Goal: Task Accomplishment & Management: Manage account settings

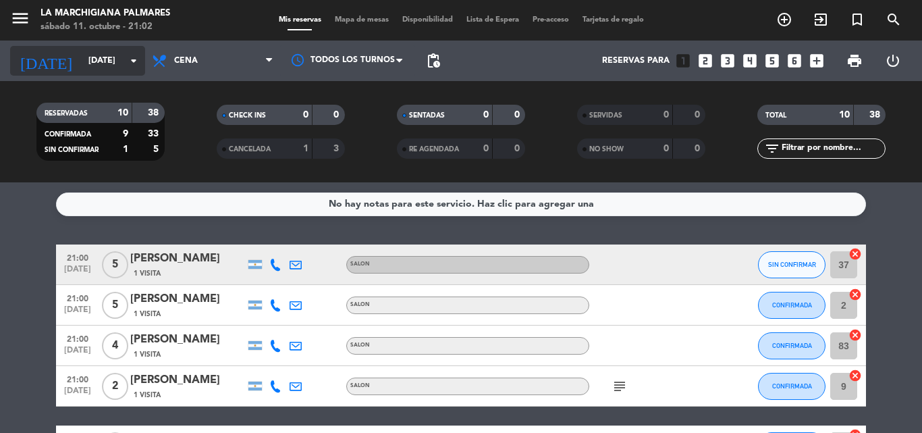
click at [117, 64] on input "[DATE]" at bounding box center [139, 60] width 114 height 23
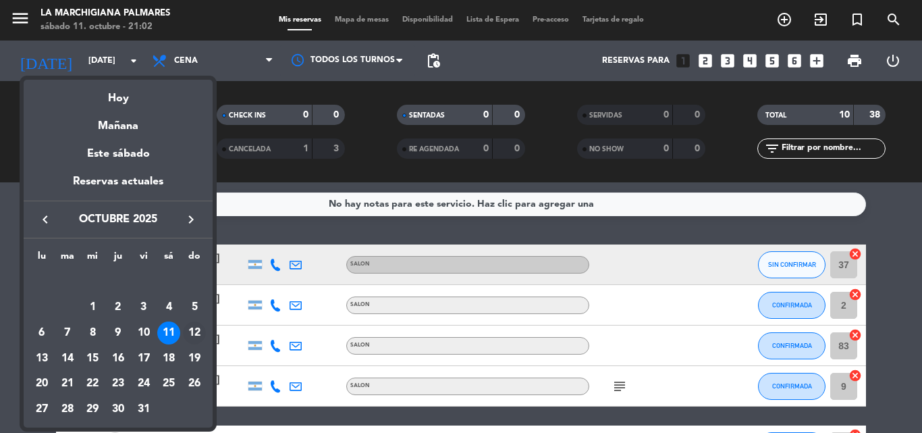
click at [193, 333] on div "12" at bounding box center [194, 332] width 23 height 23
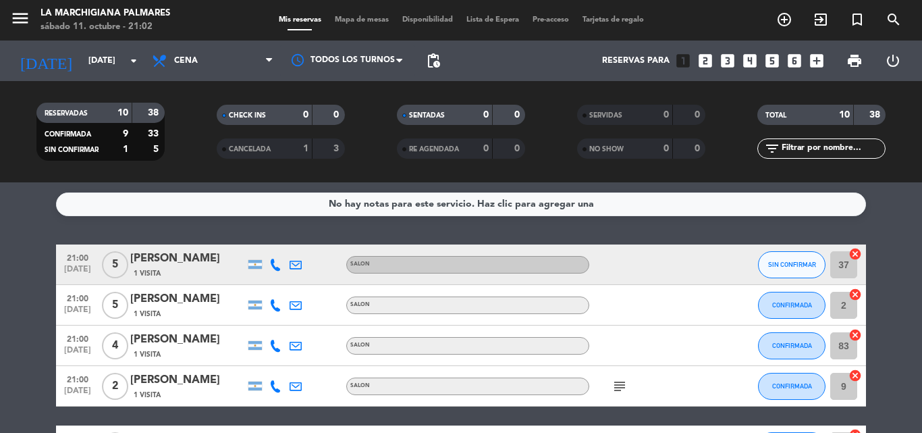
type input "[DATE]"
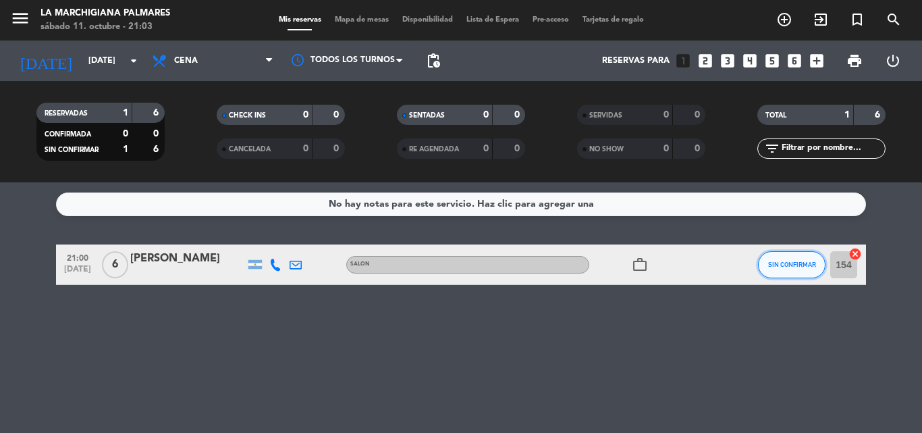
click at [781, 265] on span "SIN CONFIRMAR" at bounding box center [792, 263] width 48 height 7
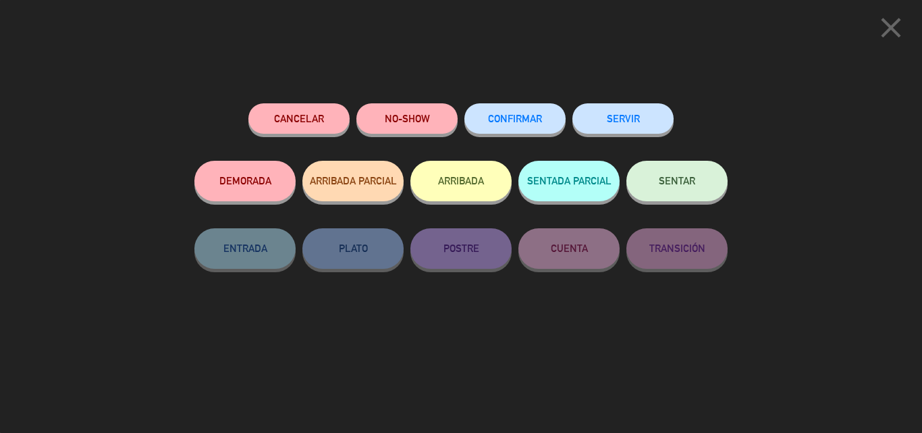
click at [526, 123] on span "CONFIRMAR" at bounding box center [515, 118] width 54 height 11
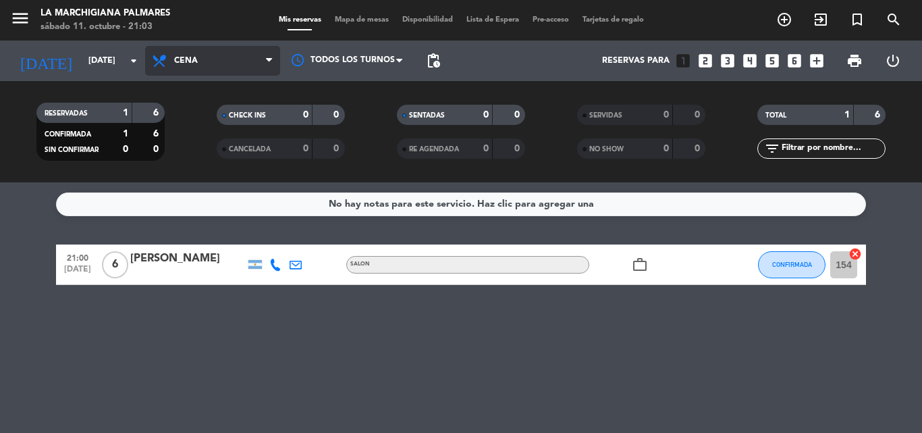
click at [188, 70] on span "Cena" at bounding box center [212, 61] width 135 height 30
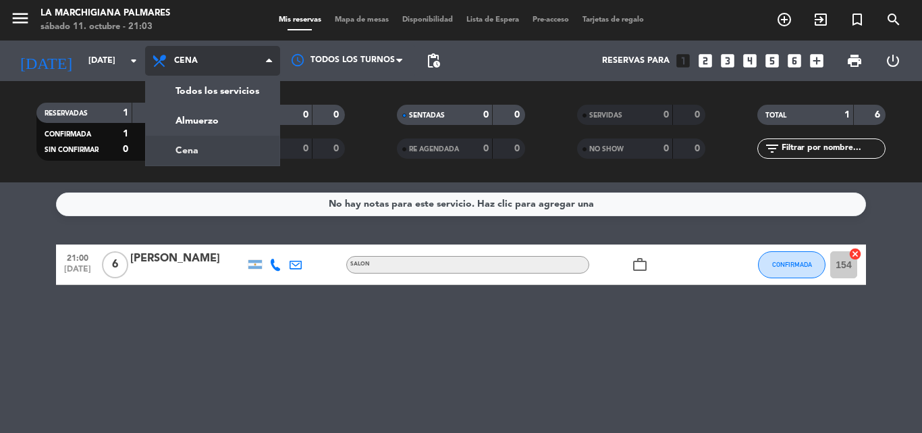
click at [211, 148] on div "menu La Marchigiana Palmares [DATE] 11. octubre - 21:03 Mis reservas Mapa de me…" at bounding box center [461, 91] width 922 height 182
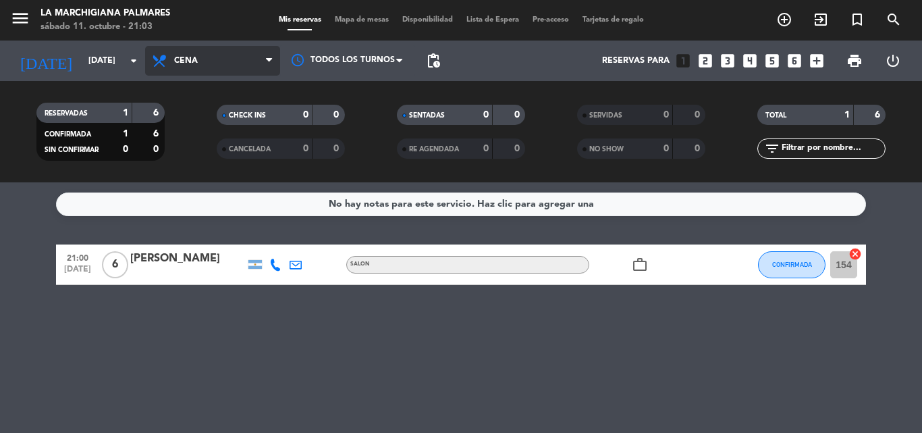
click at [215, 73] on span "Cena" at bounding box center [212, 61] width 135 height 30
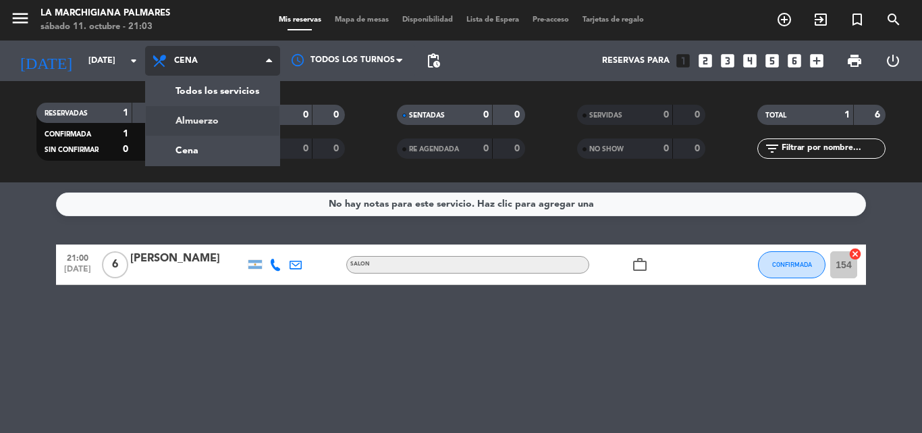
click at [216, 117] on div "menu La Marchigiana Palmares [DATE] 11. octubre - 21:03 Mis reservas Mapa de me…" at bounding box center [461, 91] width 922 height 182
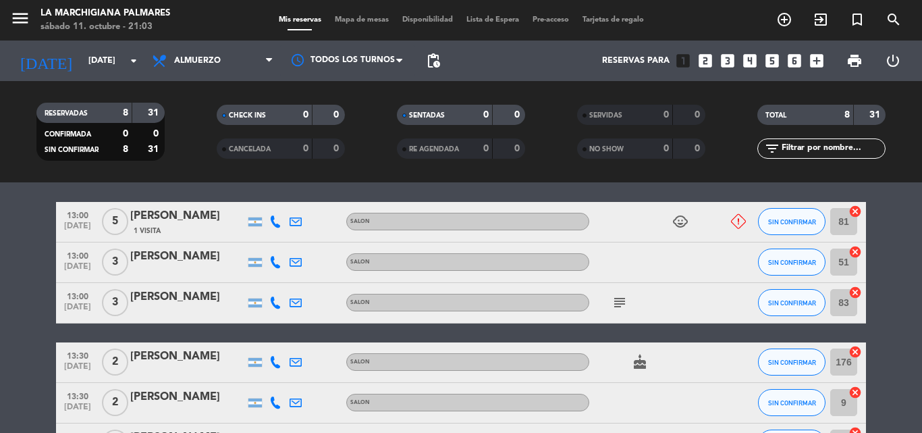
scroll to position [72, 0]
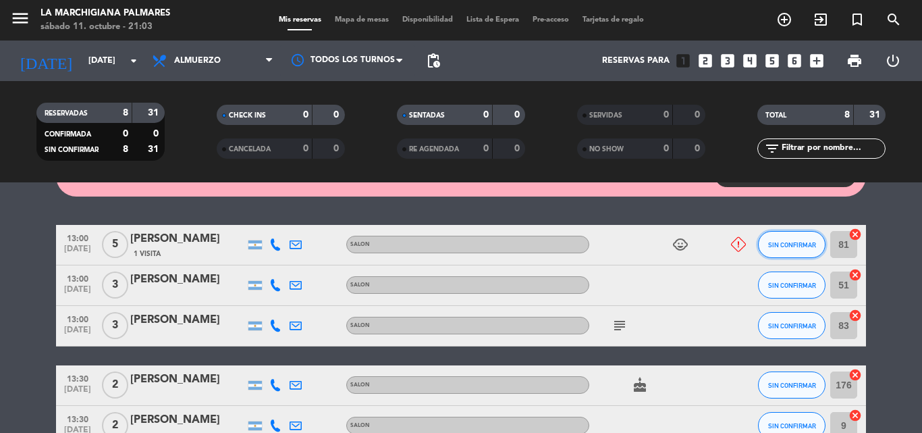
click at [793, 248] on button "SIN CONFIRMAR" at bounding box center [791, 244] width 67 height 27
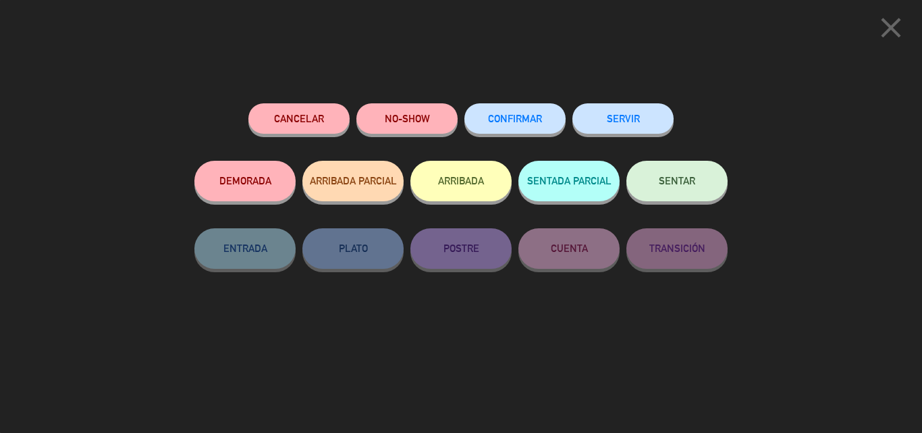
click at [511, 126] on button "CONFIRMAR" at bounding box center [514, 118] width 101 height 30
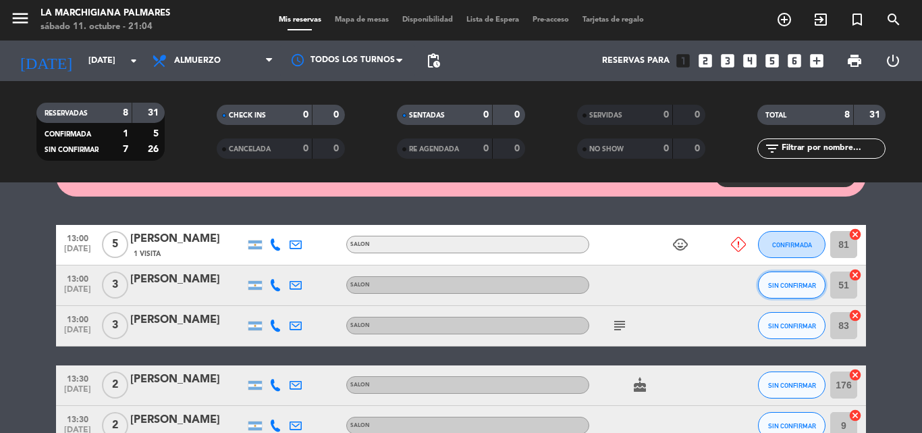
click at [800, 281] on span "SIN CONFIRMAR" at bounding box center [792, 284] width 48 height 7
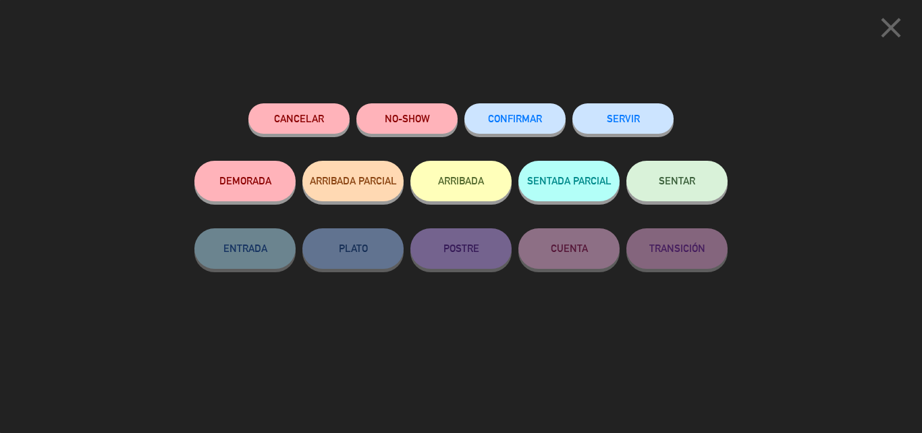
click at [545, 116] on button "CONFIRMAR" at bounding box center [514, 118] width 101 height 30
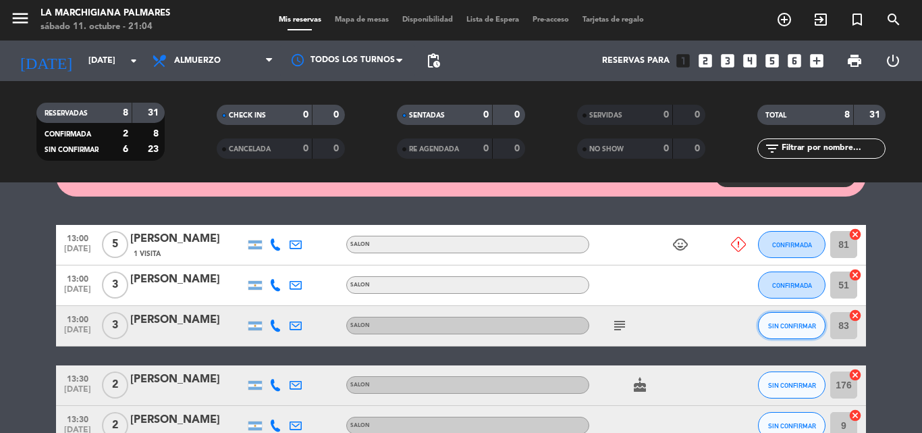
click at [788, 319] on button "SIN CONFIRMAR" at bounding box center [791, 325] width 67 height 27
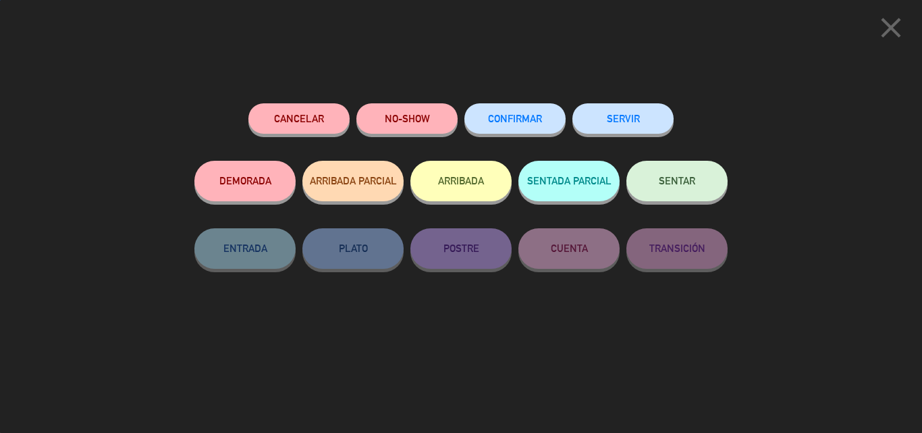
click at [526, 116] on span "CONFIRMAR" at bounding box center [515, 118] width 54 height 11
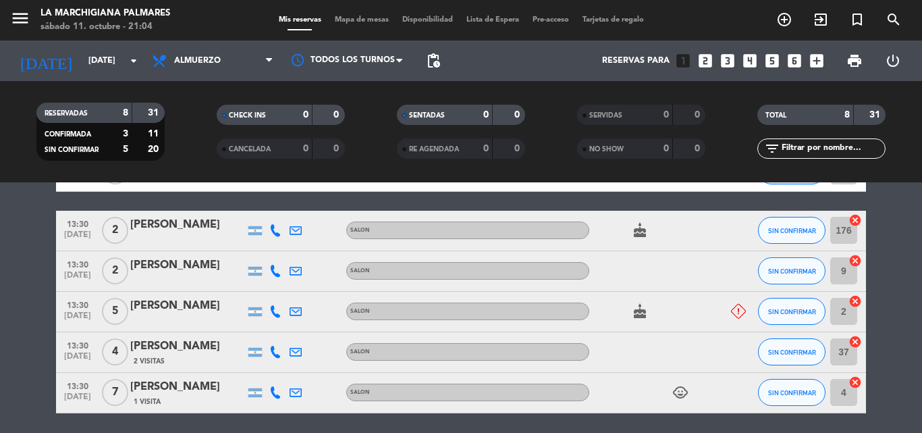
scroll to position [207, 0]
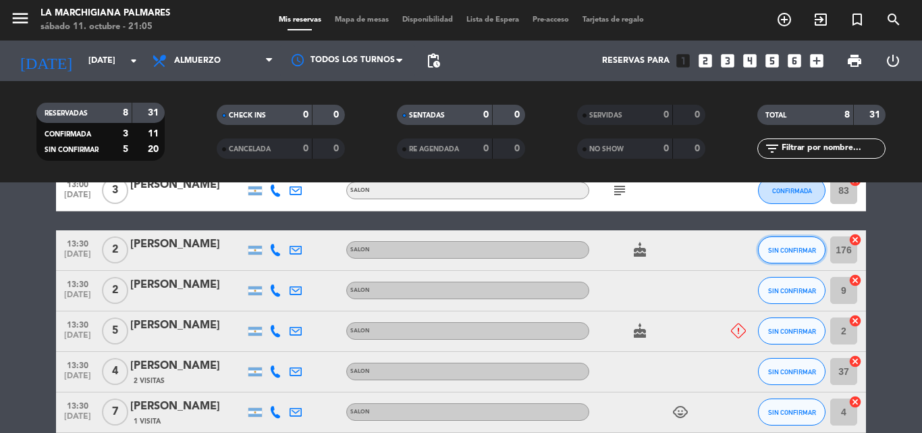
click at [806, 254] on button "SIN CONFIRMAR" at bounding box center [791, 249] width 67 height 27
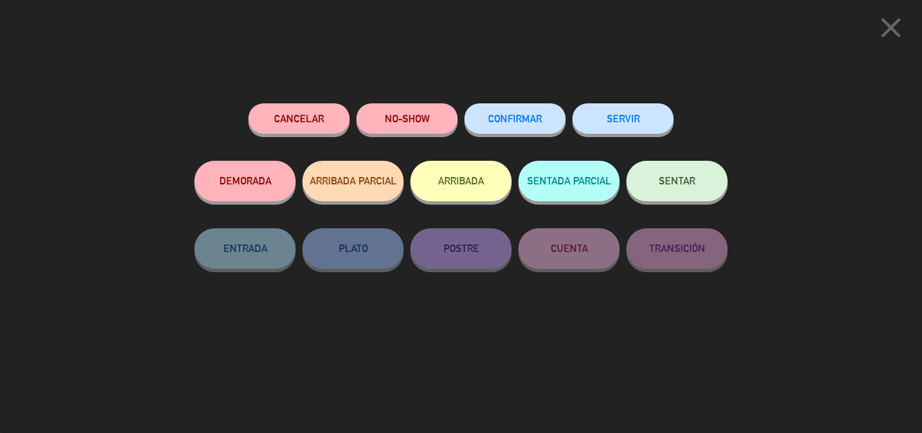
click at [548, 124] on button "CONFIRMAR" at bounding box center [514, 118] width 101 height 30
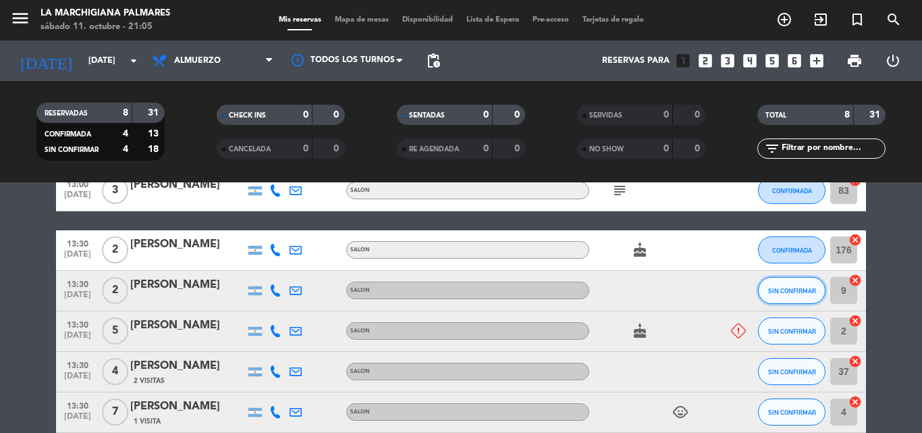
click at [763, 298] on button "SIN CONFIRMAR" at bounding box center [791, 290] width 67 height 27
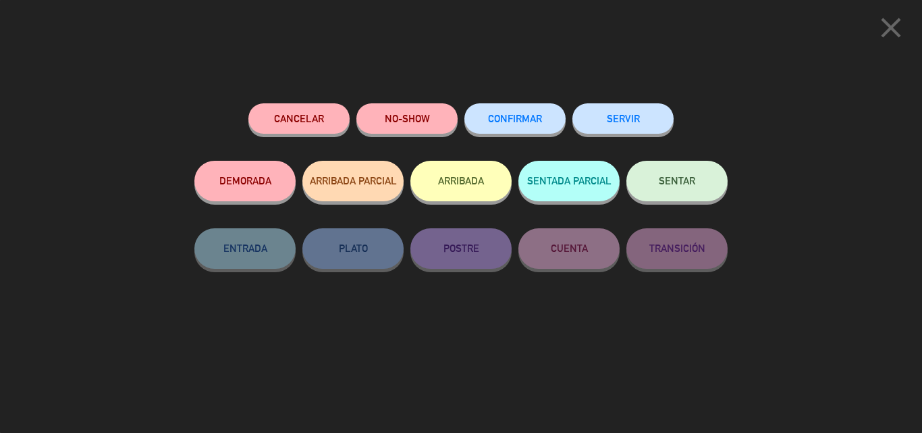
click at [524, 105] on button "CONFIRMAR" at bounding box center [514, 118] width 101 height 30
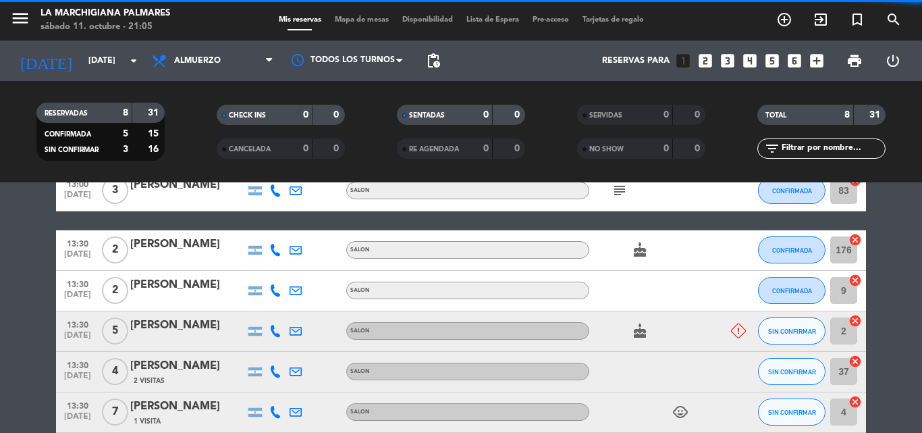
scroll to position [275, 0]
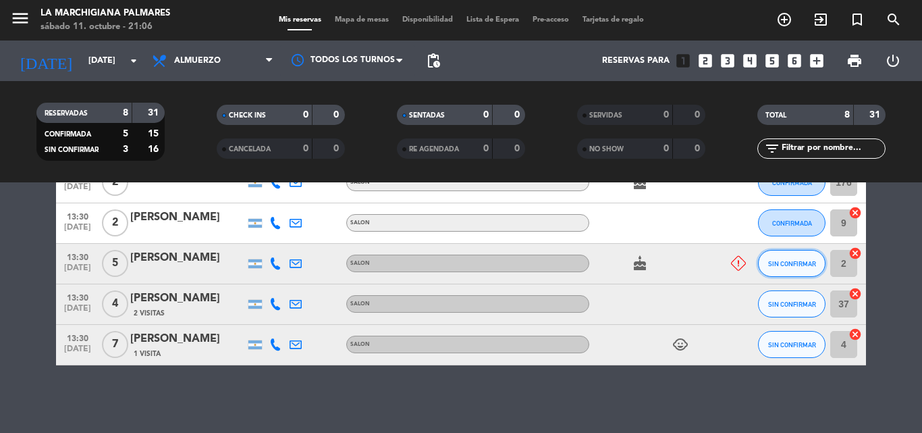
click at [801, 275] on button "SIN CONFIRMAR" at bounding box center [791, 263] width 67 height 27
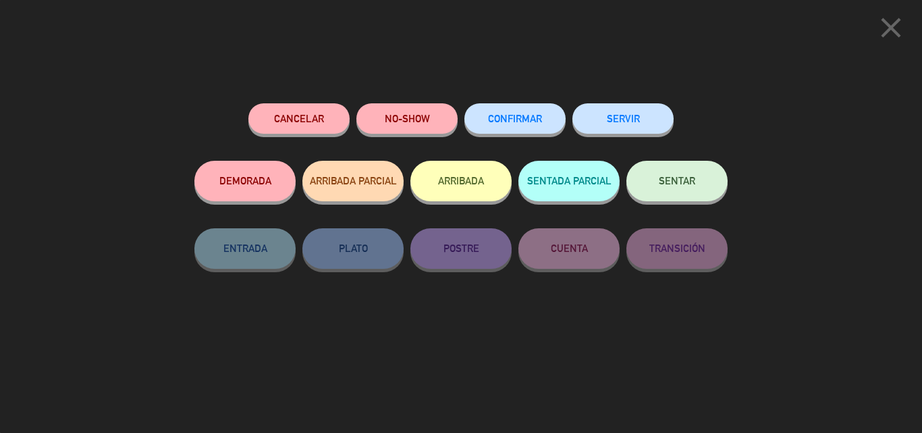
click at [495, 123] on span "CONFIRMAR" at bounding box center [515, 118] width 54 height 11
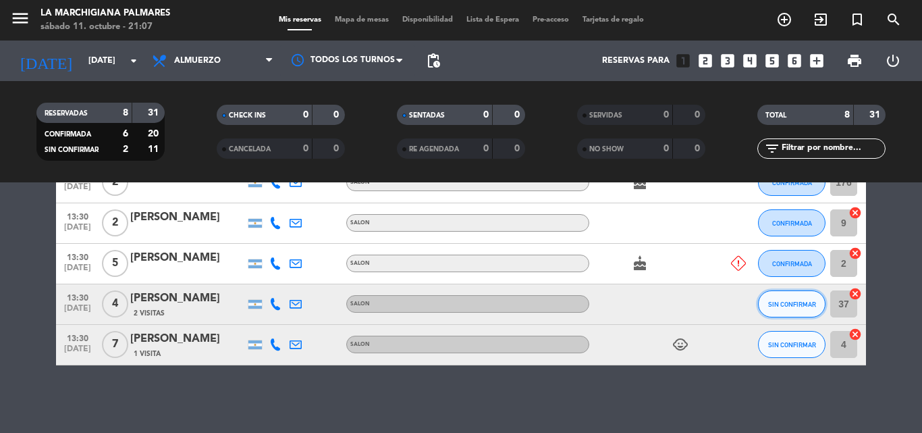
click at [781, 307] on span "SIN CONFIRMAR" at bounding box center [792, 303] width 48 height 7
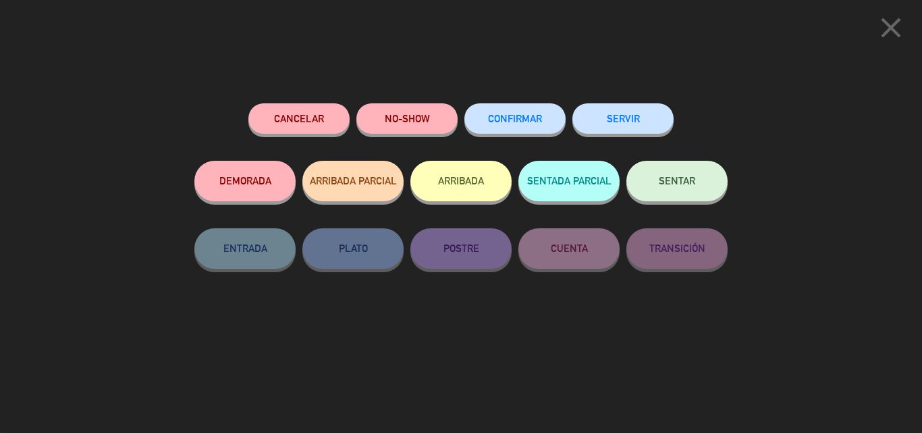
click at [536, 136] on div "CONFIRMAR" at bounding box center [514, 131] width 101 height 57
click at [531, 132] on button "CONFIRMAR" at bounding box center [514, 118] width 101 height 30
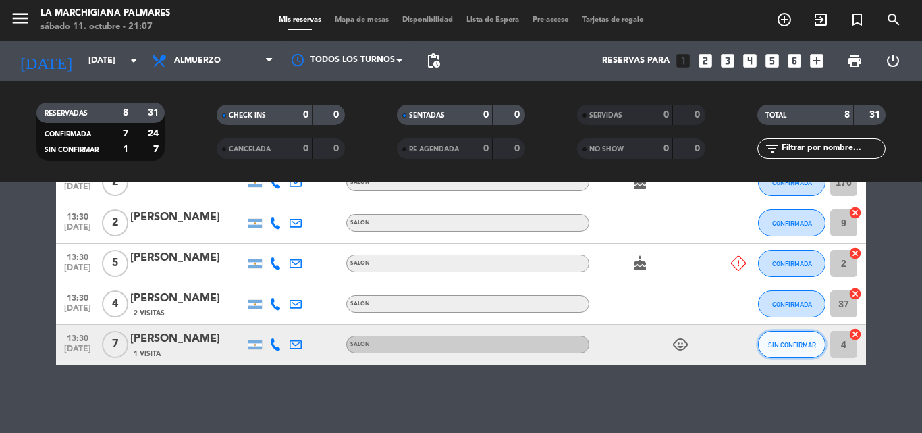
click at [768, 351] on button "SIN CONFIRMAR" at bounding box center [791, 344] width 67 height 27
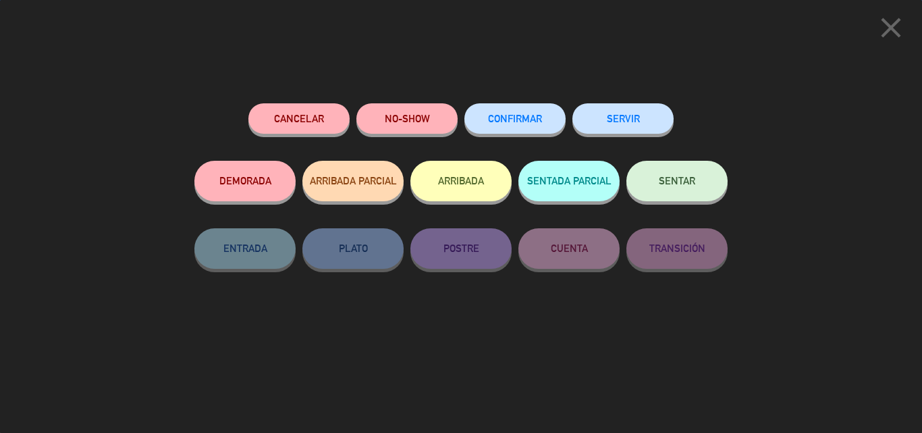
click at [519, 119] on span "CONFIRMAR" at bounding box center [515, 118] width 54 height 11
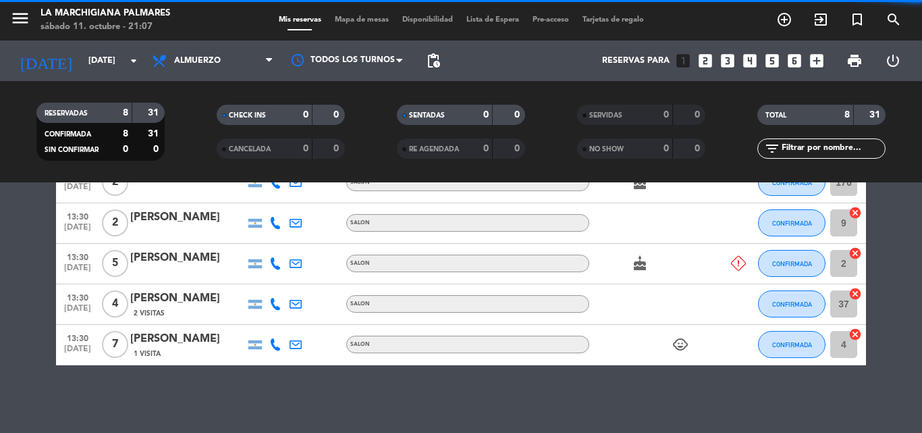
click at [672, 346] on icon "child_care" at bounding box center [680, 344] width 16 height 16
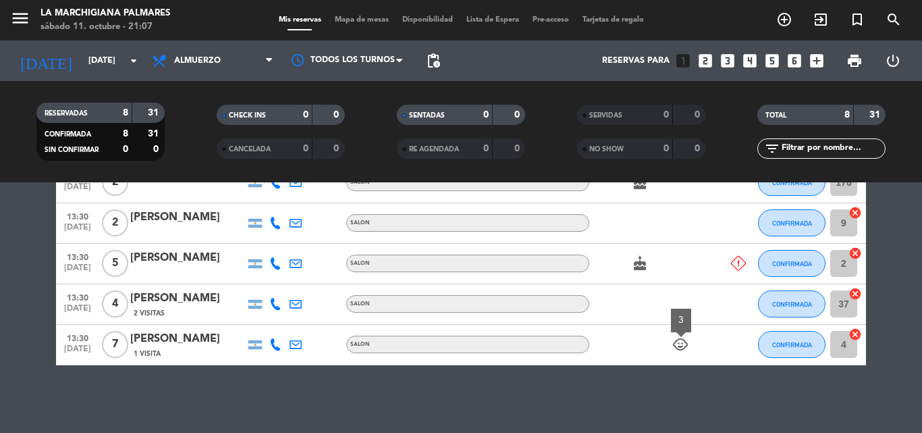
click at [678, 342] on icon "child_care" at bounding box center [680, 344] width 16 height 16
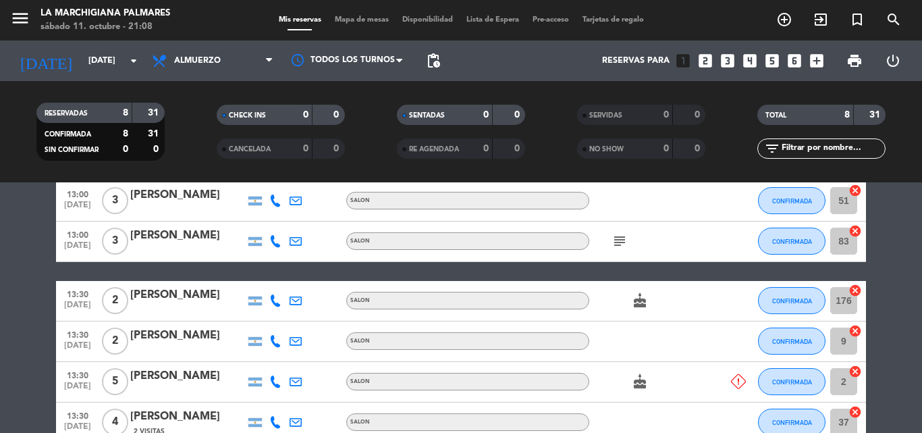
scroll to position [140, 0]
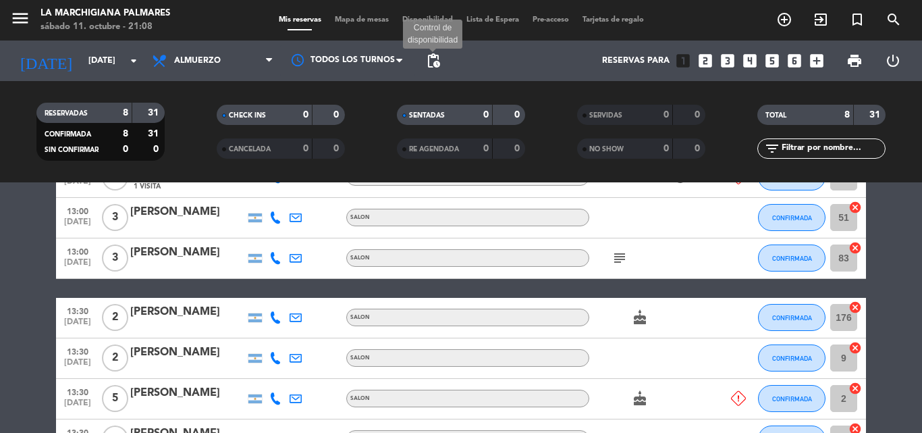
click at [440, 63] on span "pending_actions" at bounding box center [433, 61] width 16 height 16
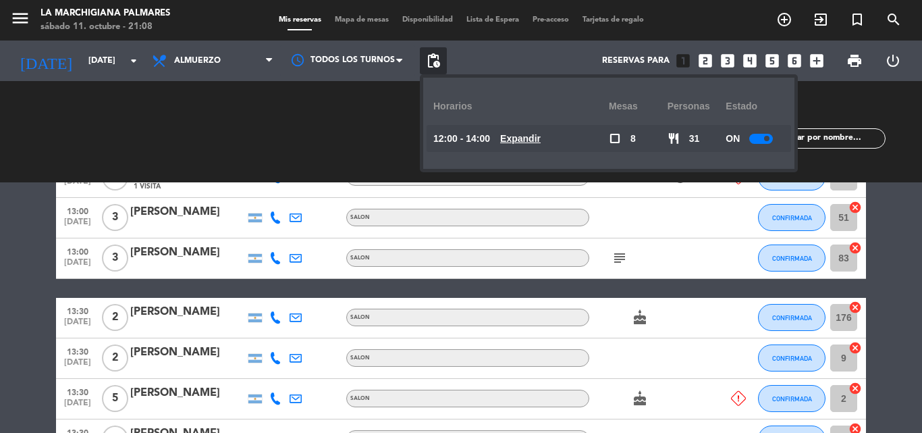
click at [515, 136] on u "Expandir" at bounding box center [520, 138] width 40 height 11
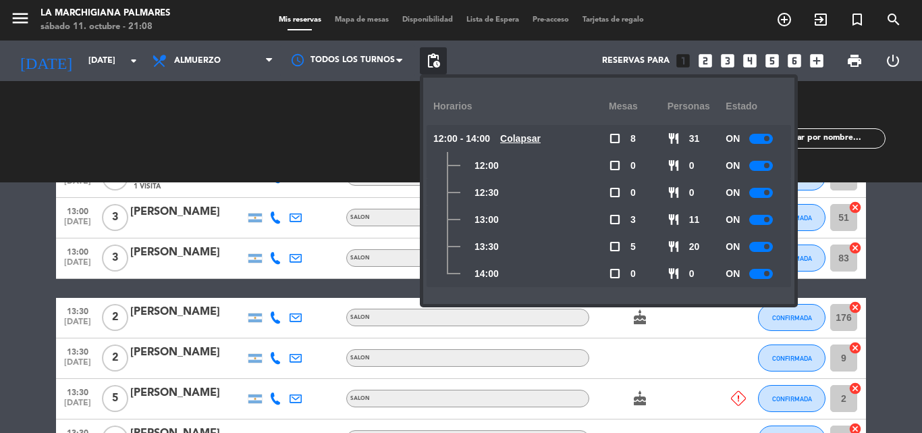
click at [765, 244] on div at bounding box center [761, 247] width 24 height 10
click at [381, 122] on div "SENTADAS 0 0 RE AGENDADA 0 0" at bounding box center [460, 131] width 180 height 74
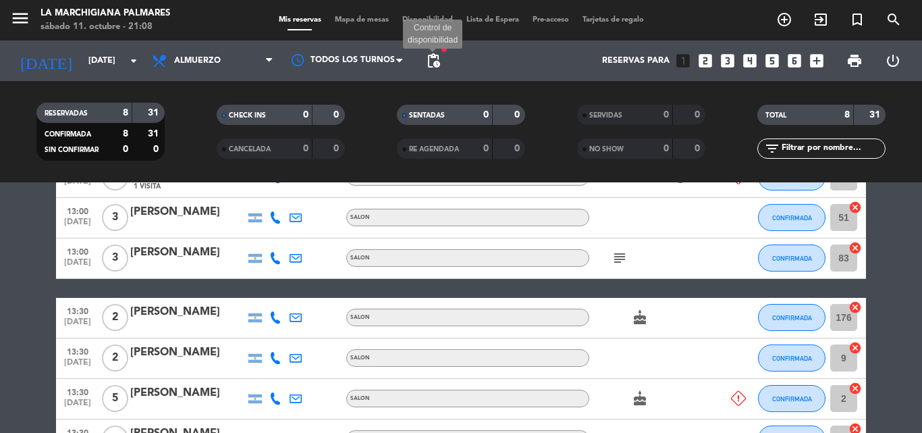
click at [439, 65] on span "pending_actions" at bounding box center [433, 61] width 16 height 16
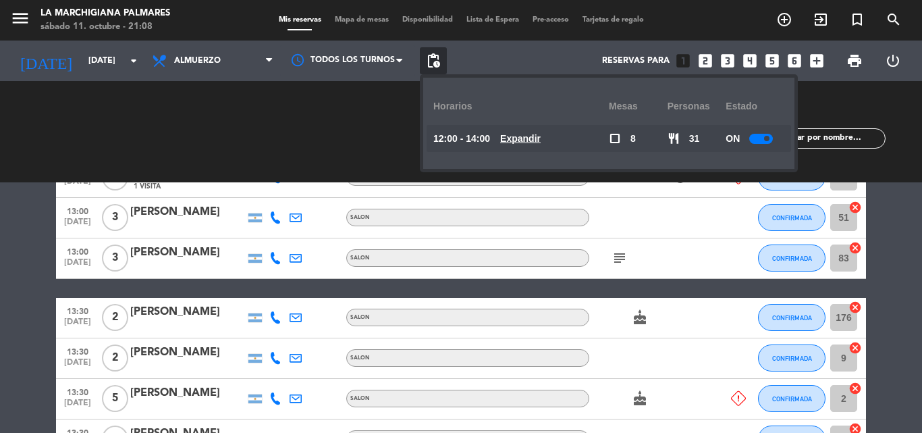
click at [343, 126] on div "CHECK INS 0 0" at bounding box center [280, 131] width 180 height 13
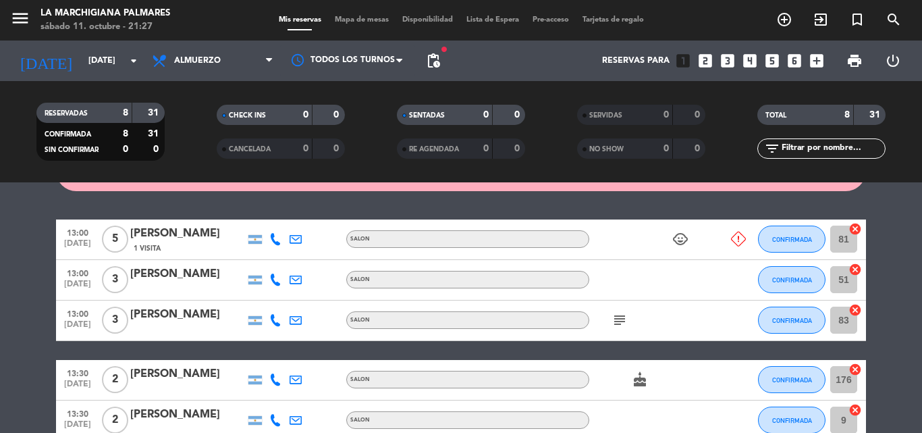
scroll to position [0, 0]
